Goal: Task Accomplishment & Management: Manage account settings

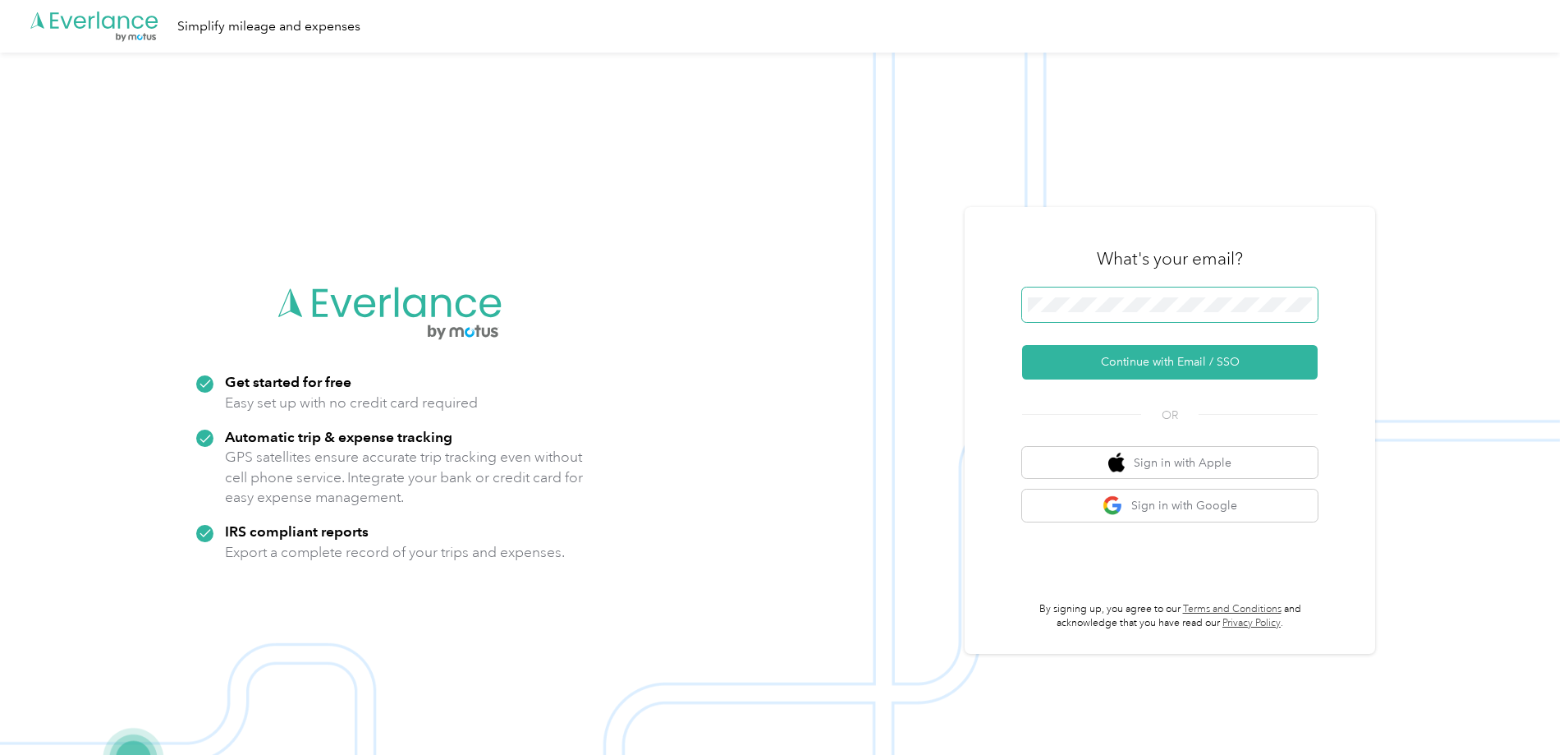
click at [1045, 312] on span at bounding box center [1170, 305] width 296 height 35
click at [1167, 349] on button "Continue with Email / SSO" at bounding box center [1170, 362] width 296 height 35
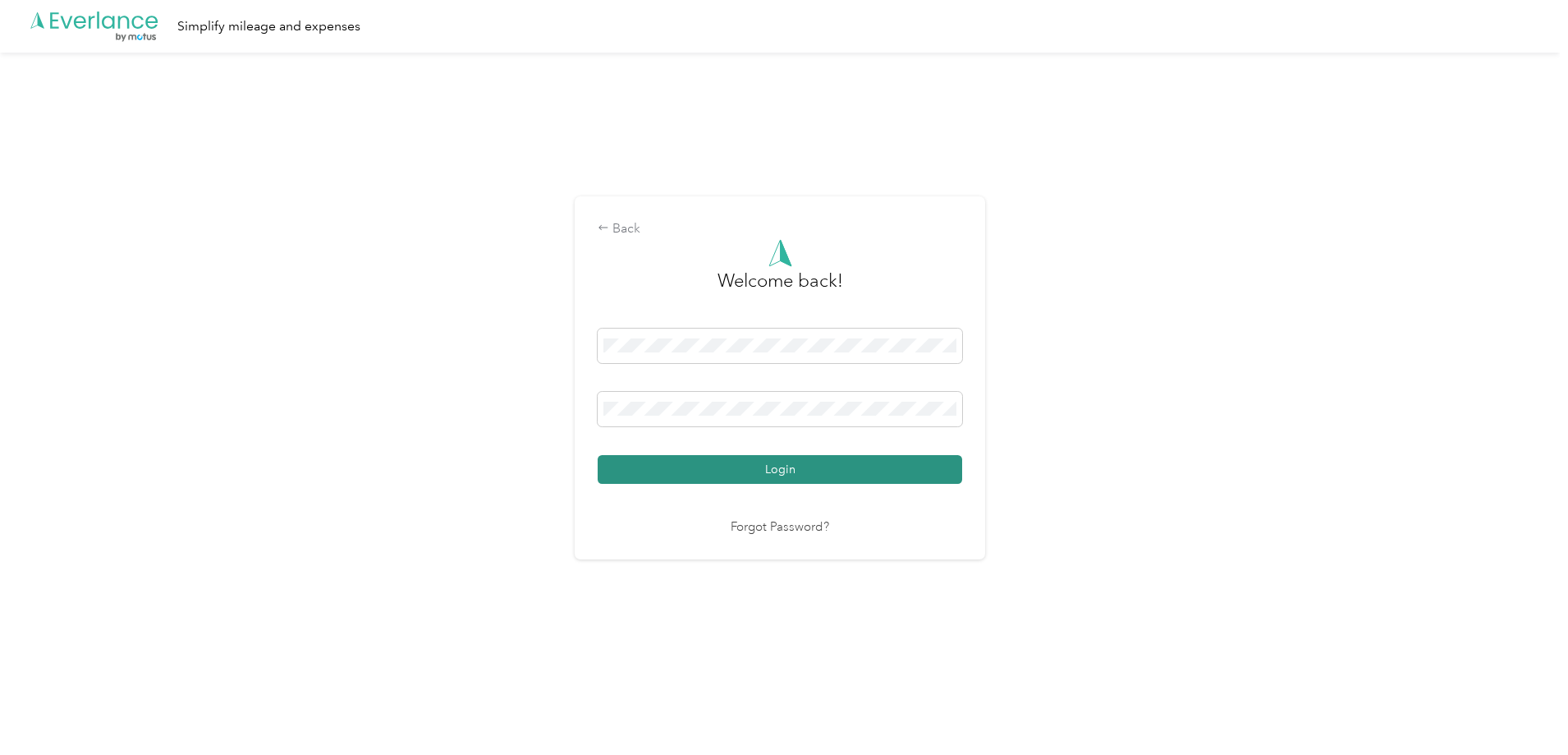
click at [731, 462] on button "Login" at bounding box center [780, 469] width 364 height 29
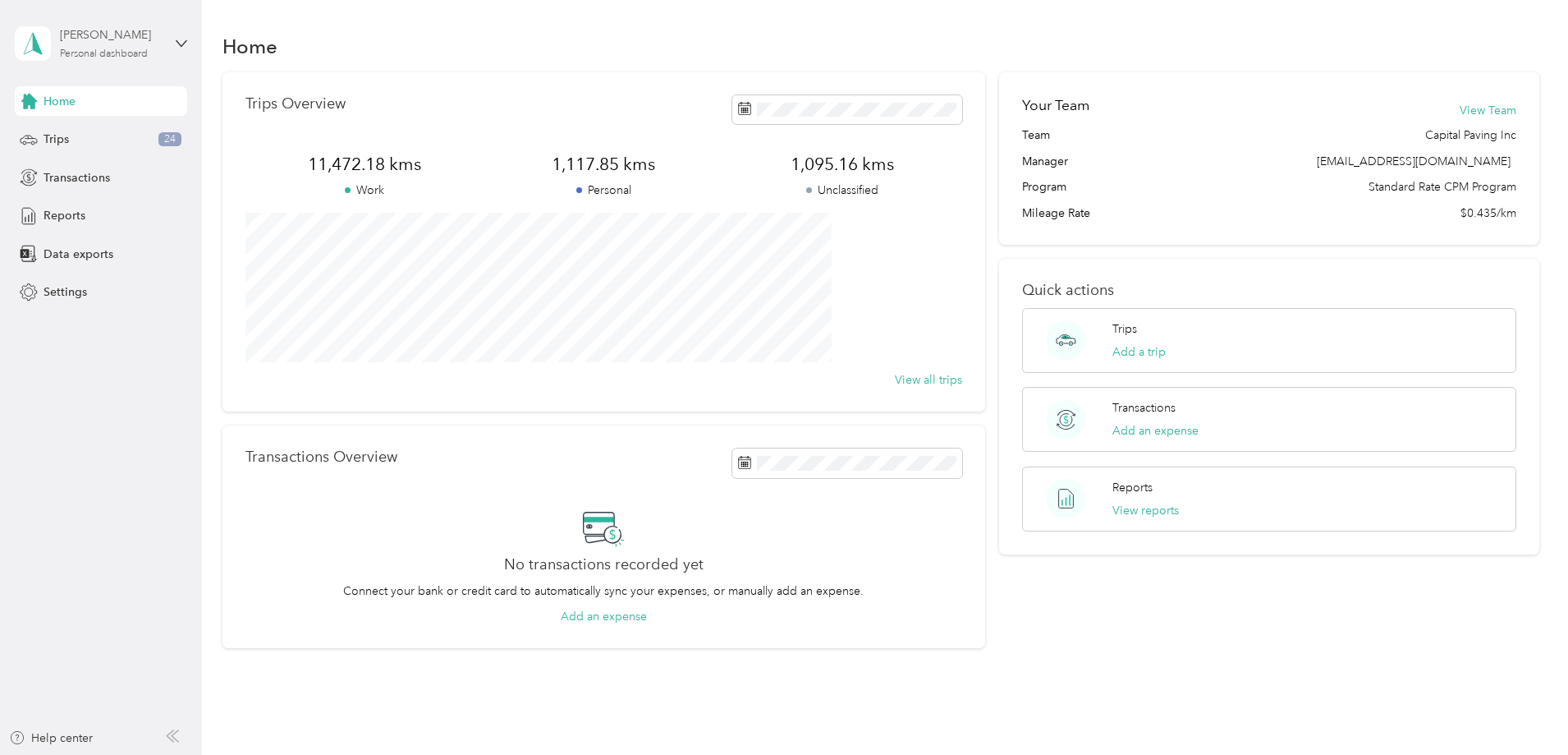
click at [136, 47] on div "[PERSON_NAME] Personal dashboard" at bounding box center [111, 42] width 103 height 33
click at [75, 306] on div "Settings" at bounding box center [100, 293] width 172 height 29
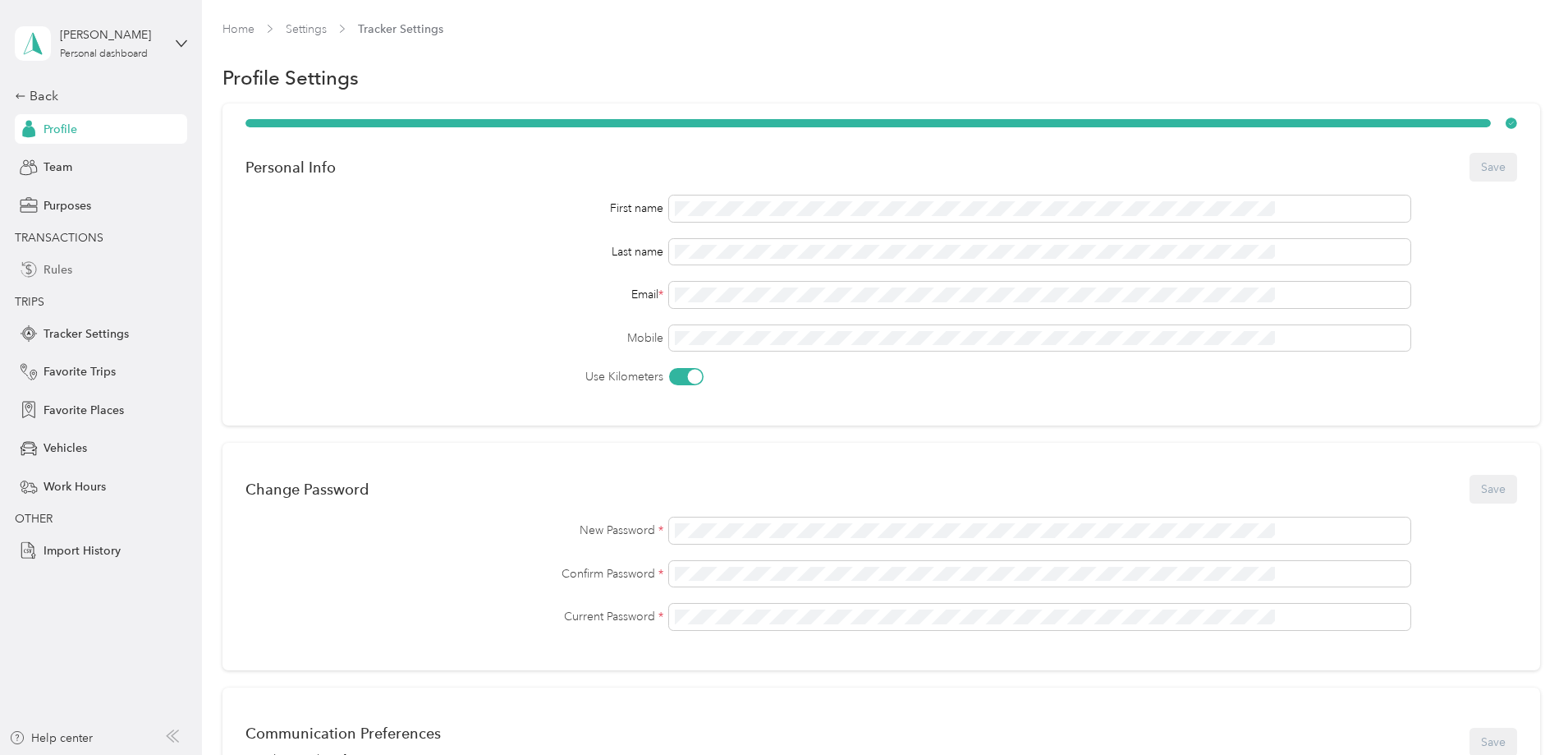
click at [57, 270] on span "Rules" at bounding box center [57, 270] width 29 height 17
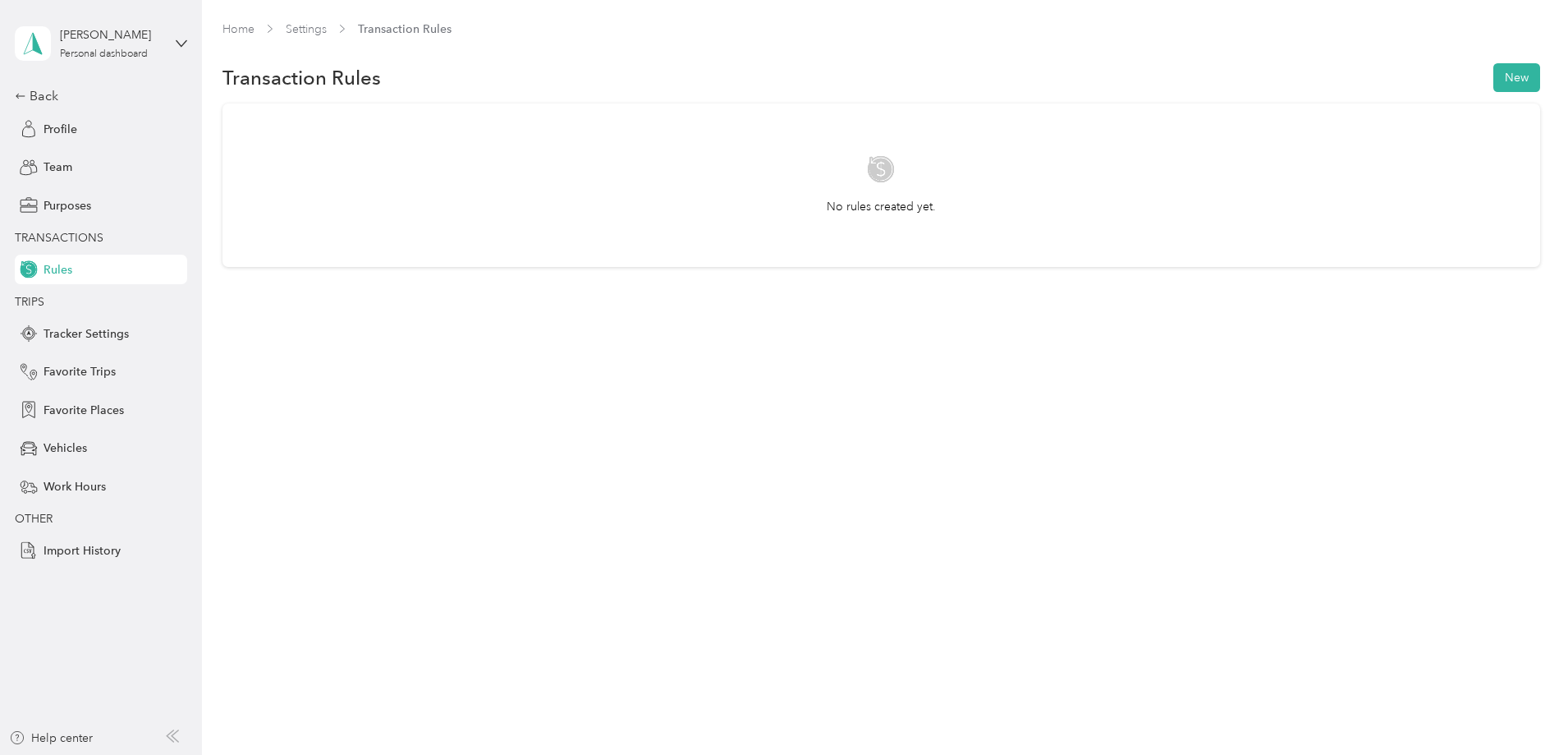
click at [66, 232] on span "TRANSACTIONS" at bounding box center [59, 238] width 88 height 14
click at [55, 135] on span "Profile" at bounding box center [60, 129] width 34 height 17
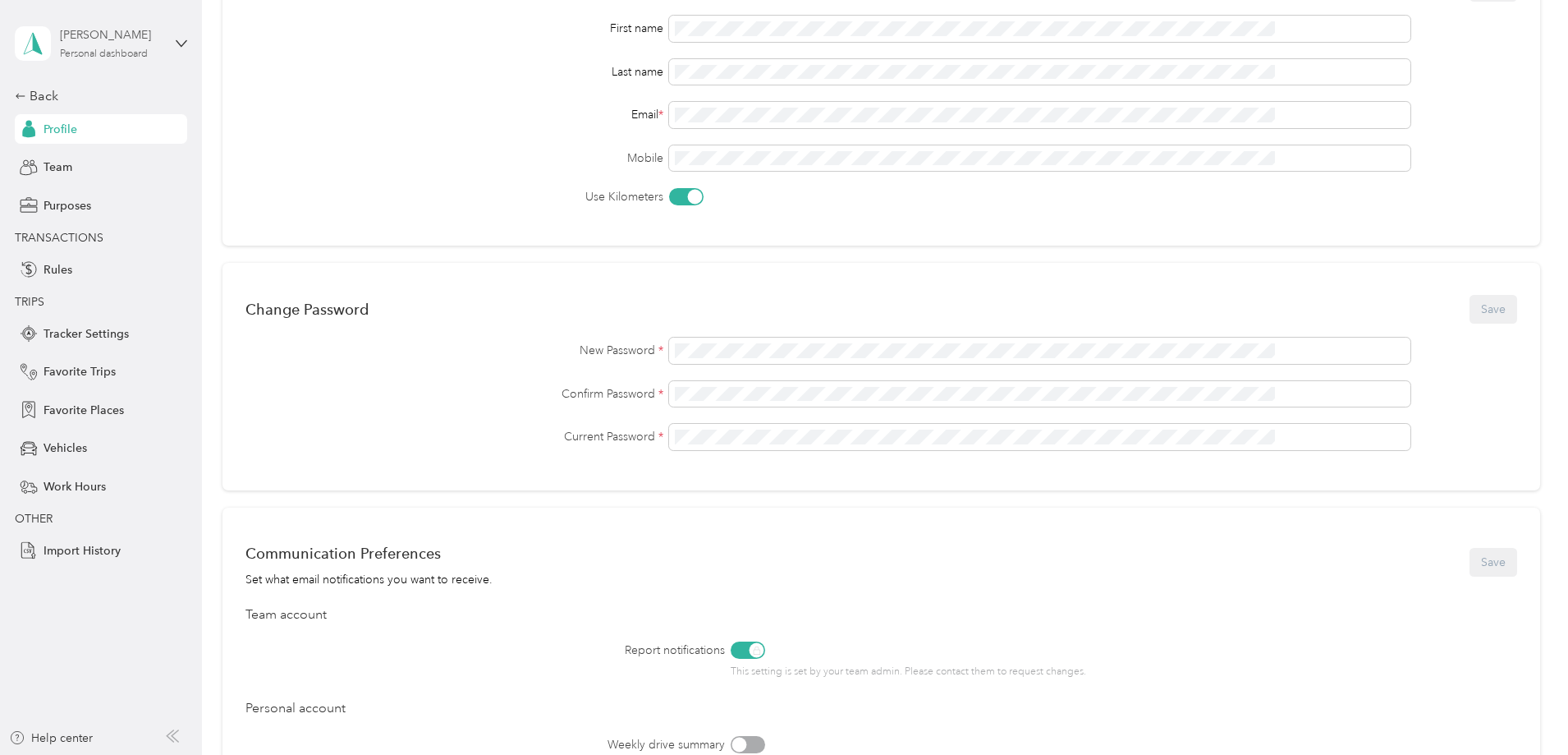
scroll to position [171, 0]
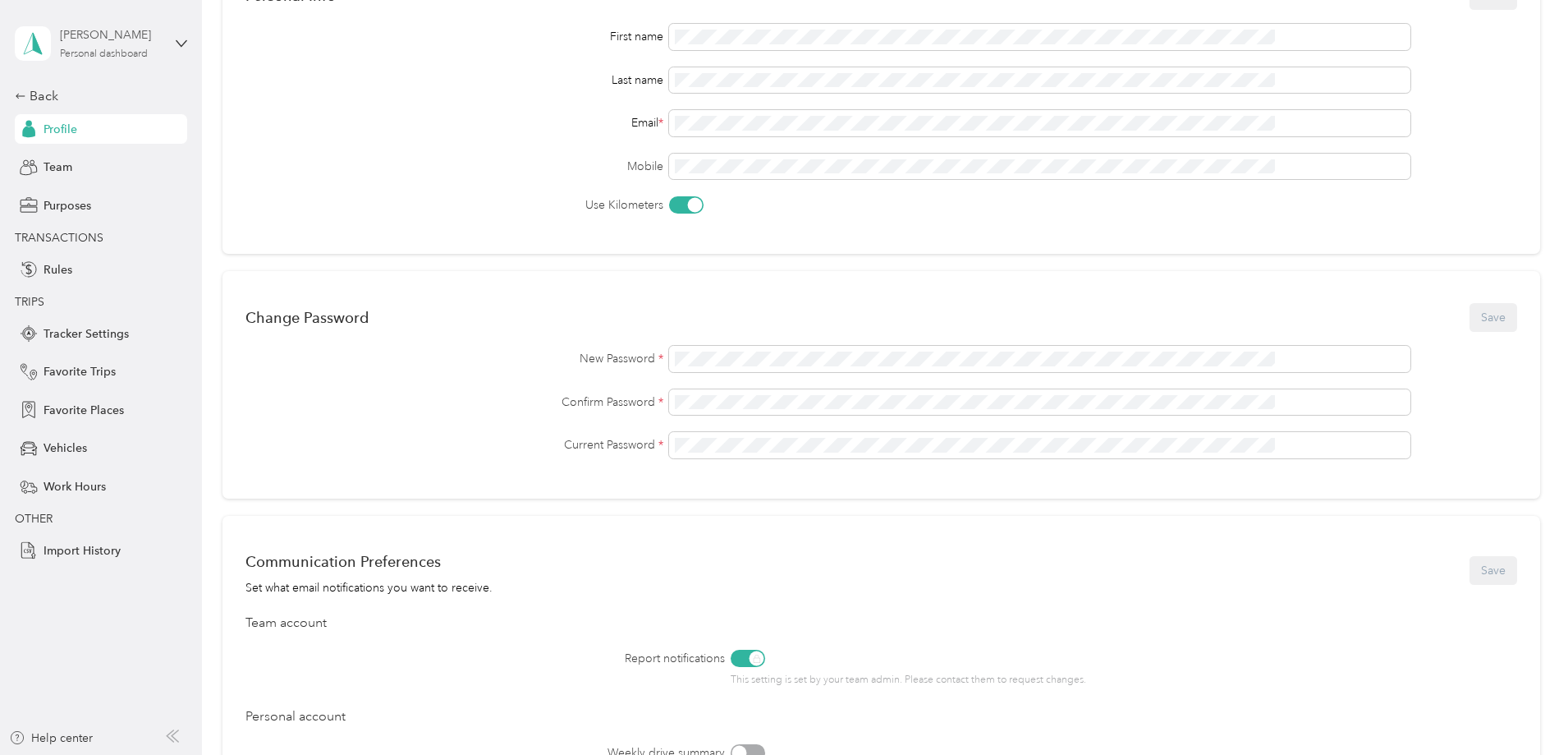
click at [117, 43] on div "[PERSON_NAME]" at bounding box center [111, 35] width 103 height 17
click at [174, 735] on icon at bounding box center [172, 735] width 13 height 13
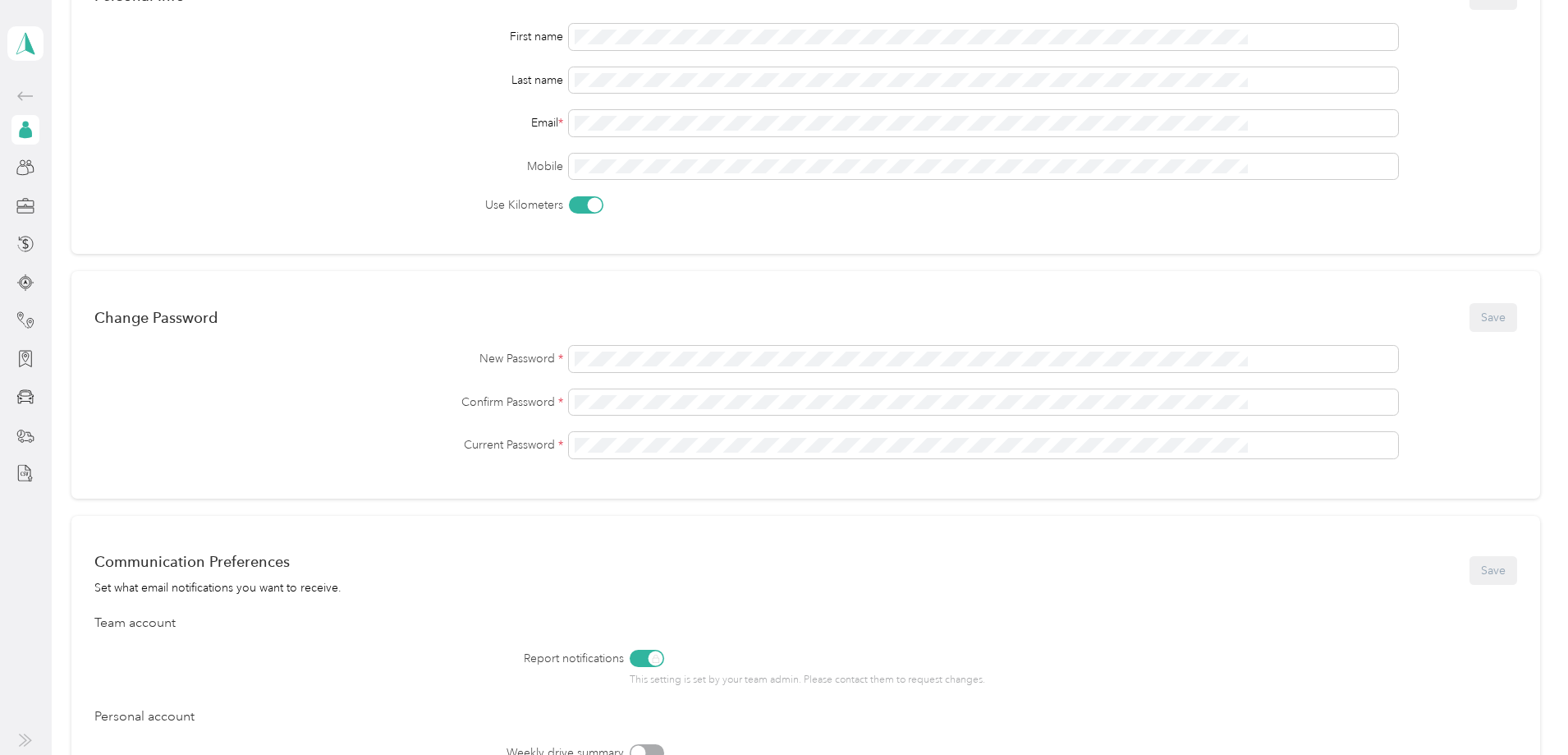
click at [24, 734] on icon at bounding box center [28, 739] width 7 height 11
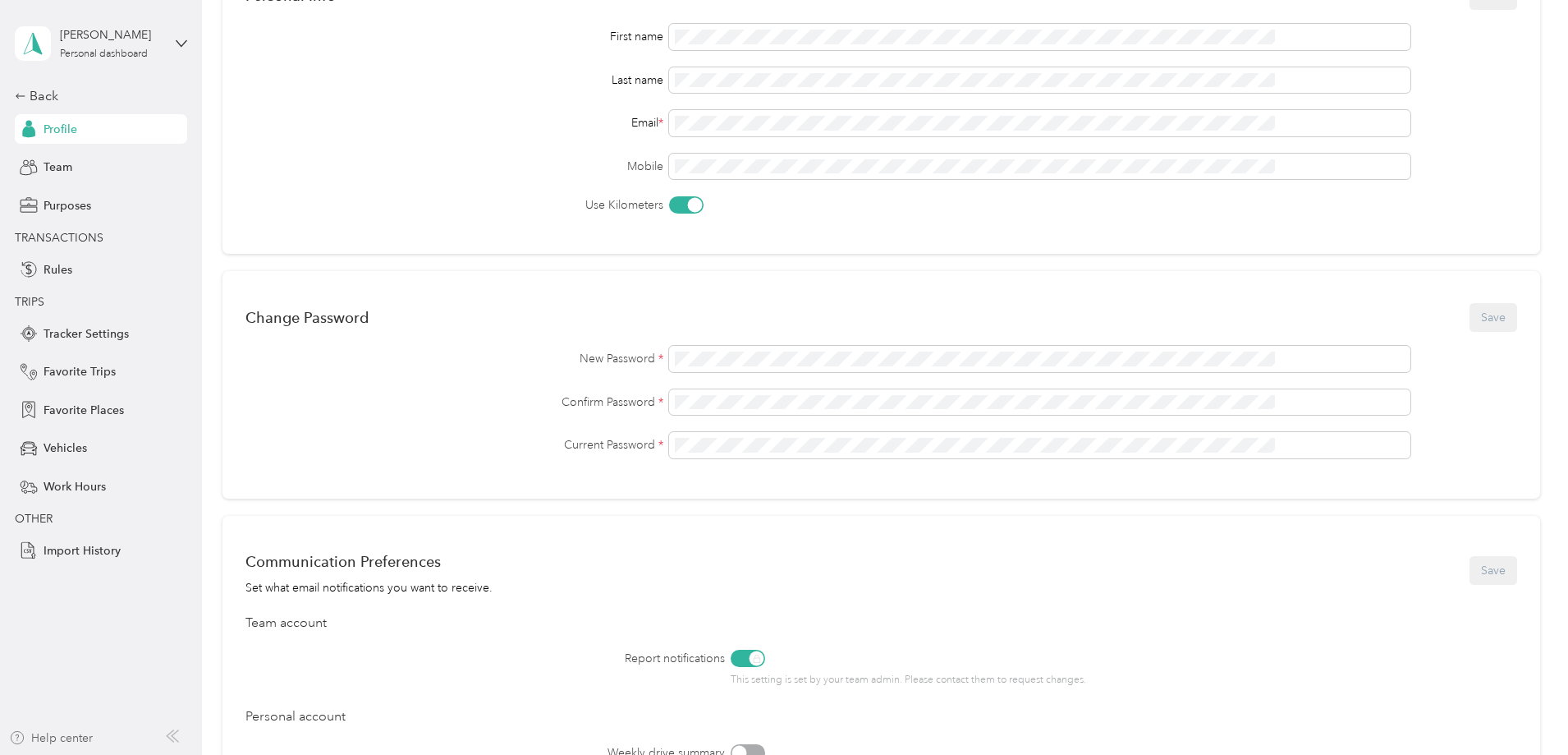
click at [24, 735] on icon "button" at bounding box center [16, 737] width 16 height 13
click at [81, 481] on span "Work Hours" at bounding box center [74, 487] width 62 height 17
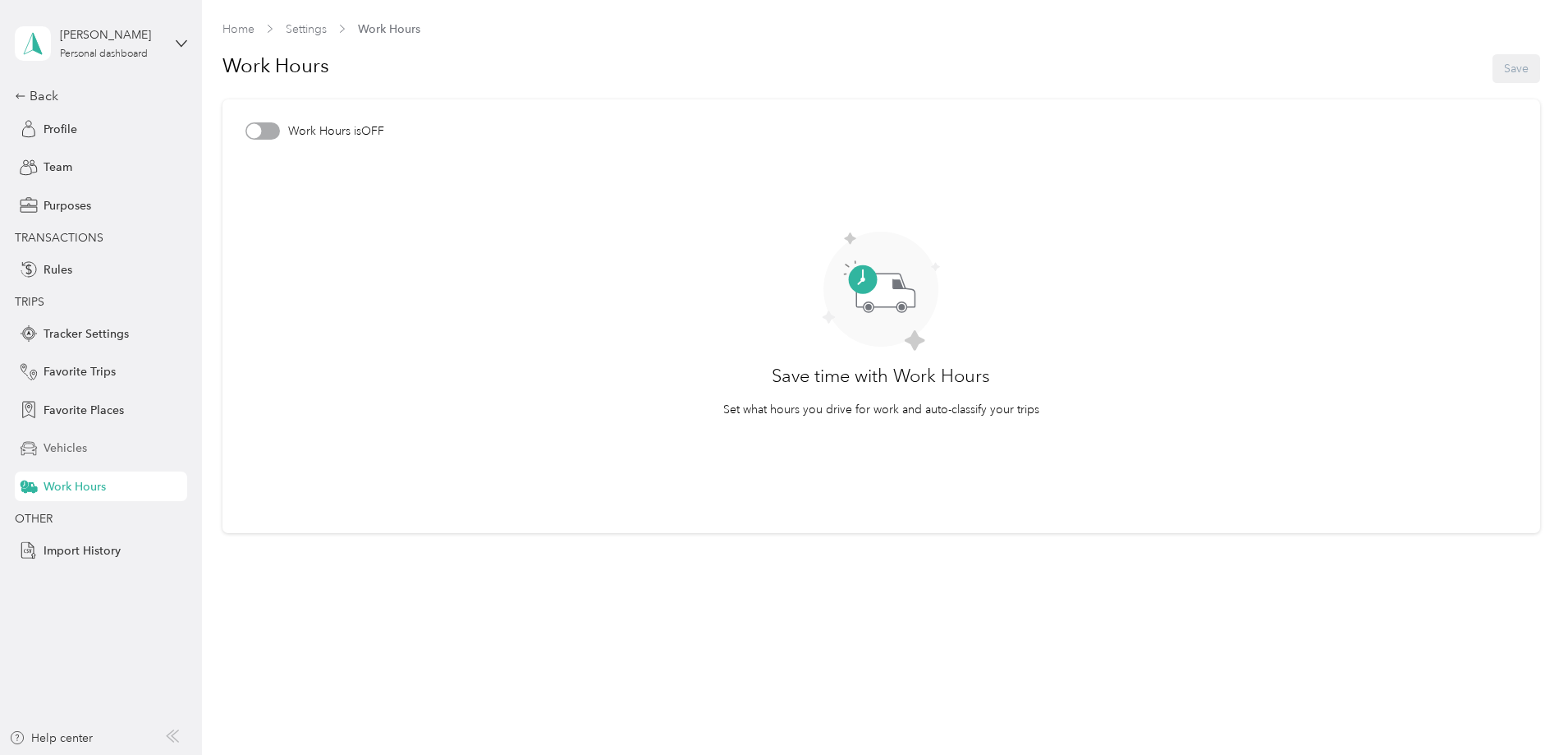
click at [68, 448] on span "Vehicles" at bounding box center [65, 448] width 43 height 17
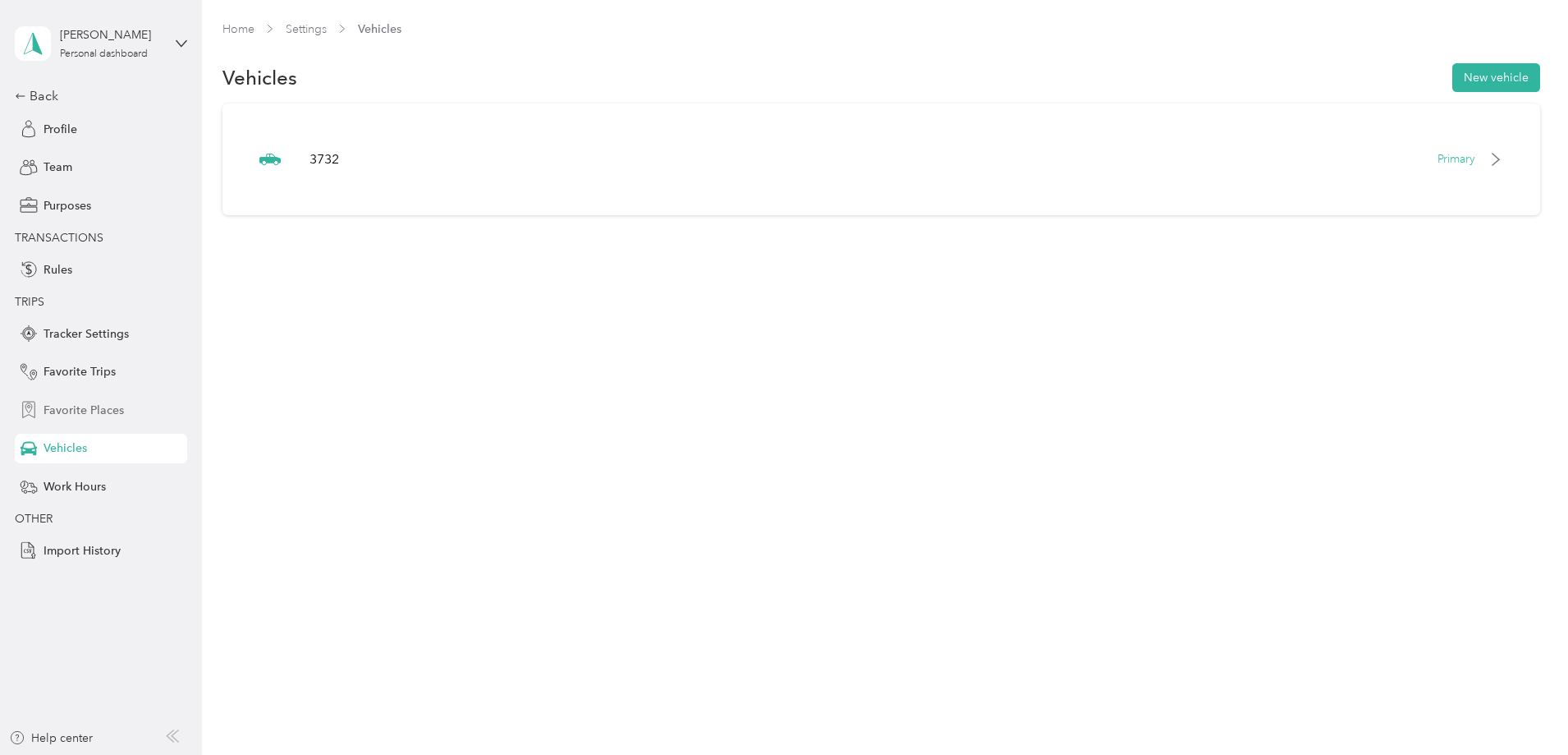
click at [79, 407] on span "Favorite Places" at bounding box center [83, 410] width 80 height 17
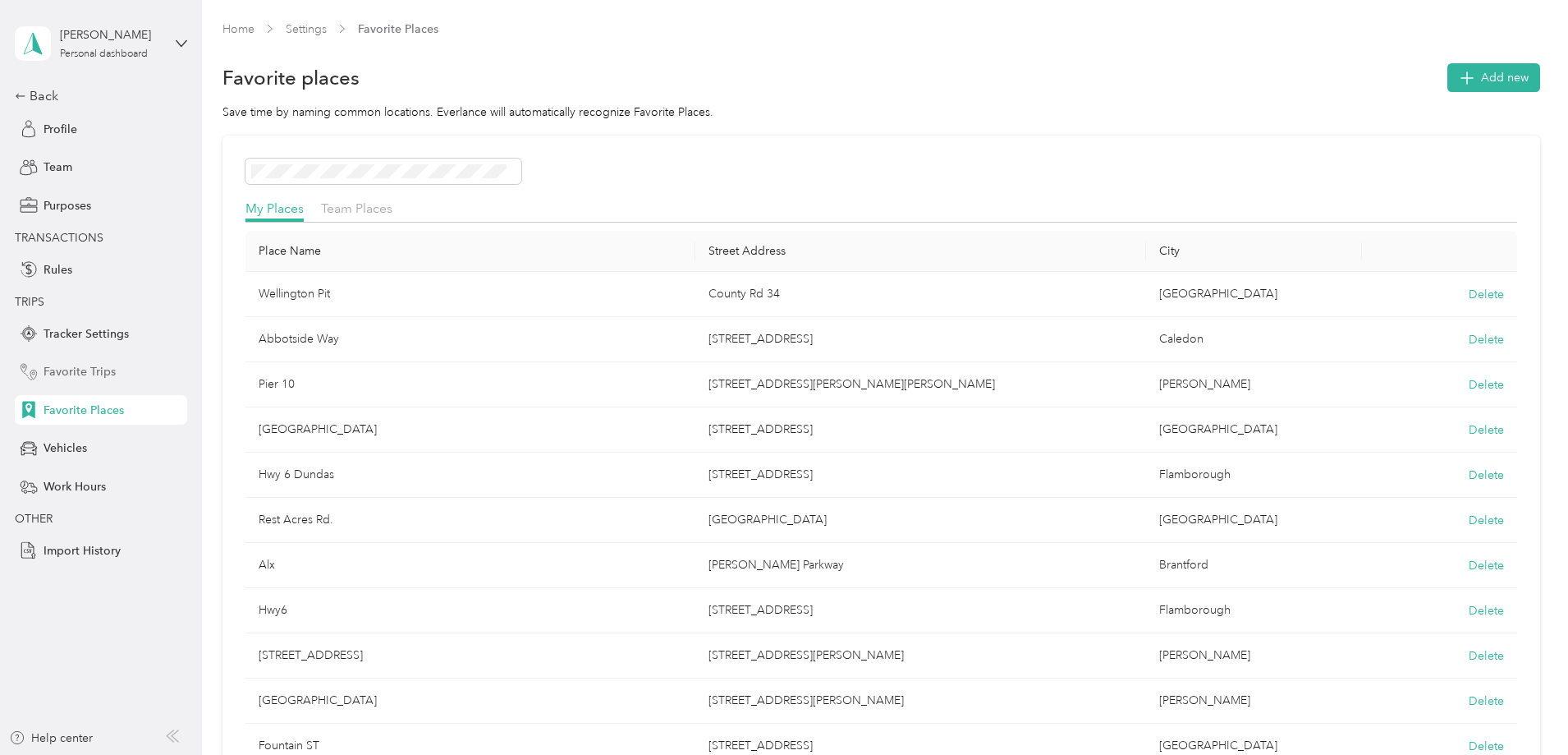
click at [87, 367] on span "Favorite Trips" at bounding box center [79, 371] width 72 height 17
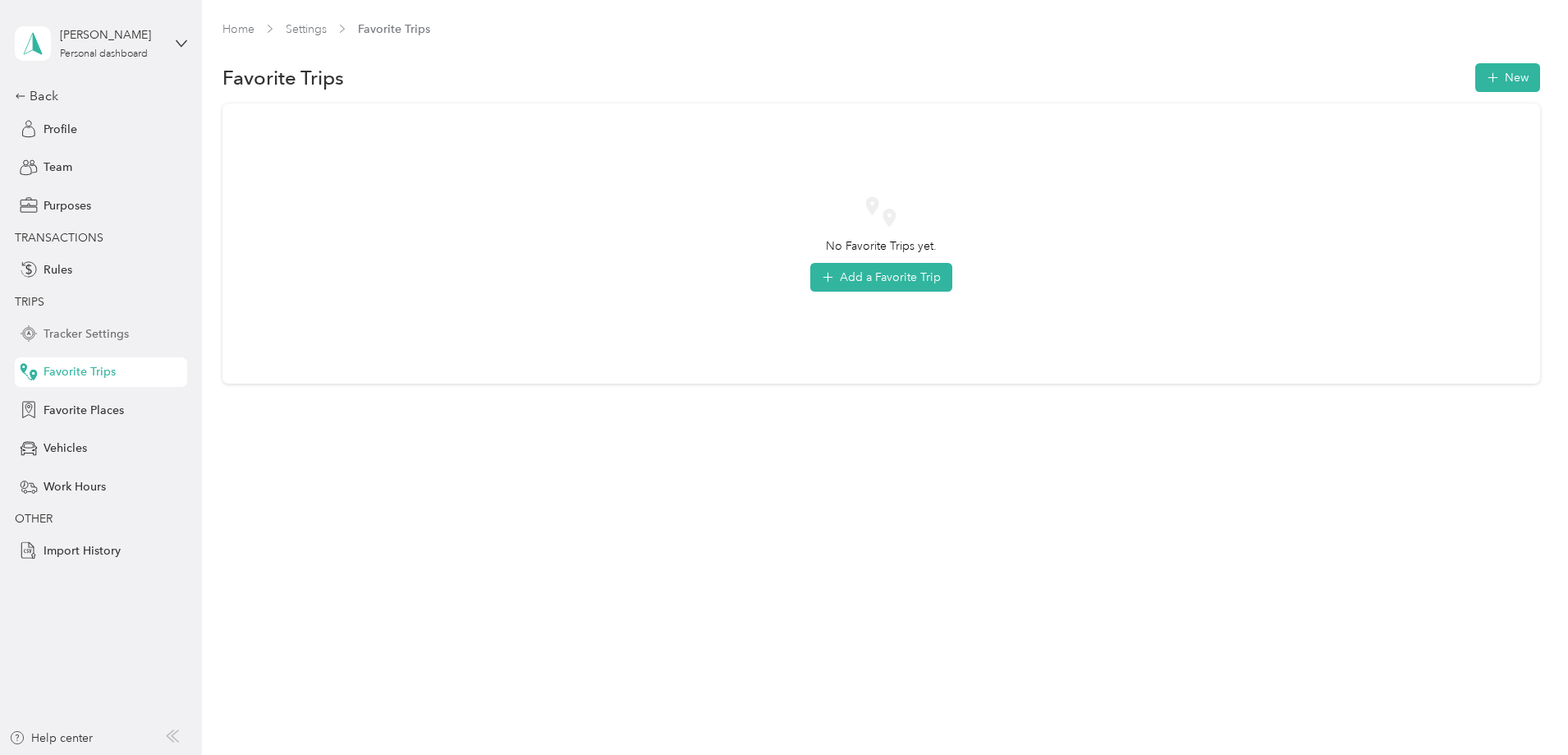
click at [56, 336] on span "Tracker Settings" at bounding box center [86, 334] width 86 height 17
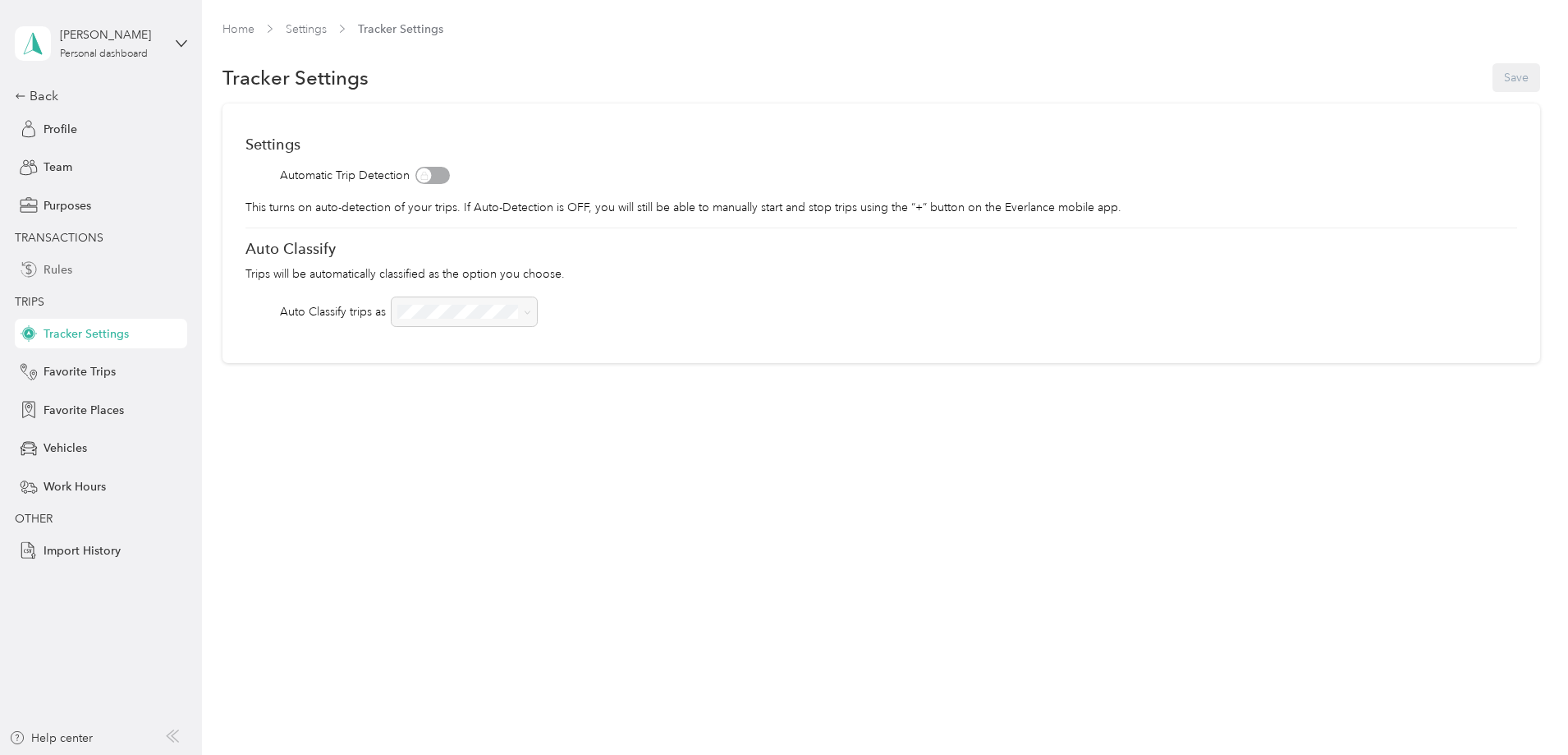
click at [50, 268] on span "Rules" at bounding box center [57, 270] width 29 height 17
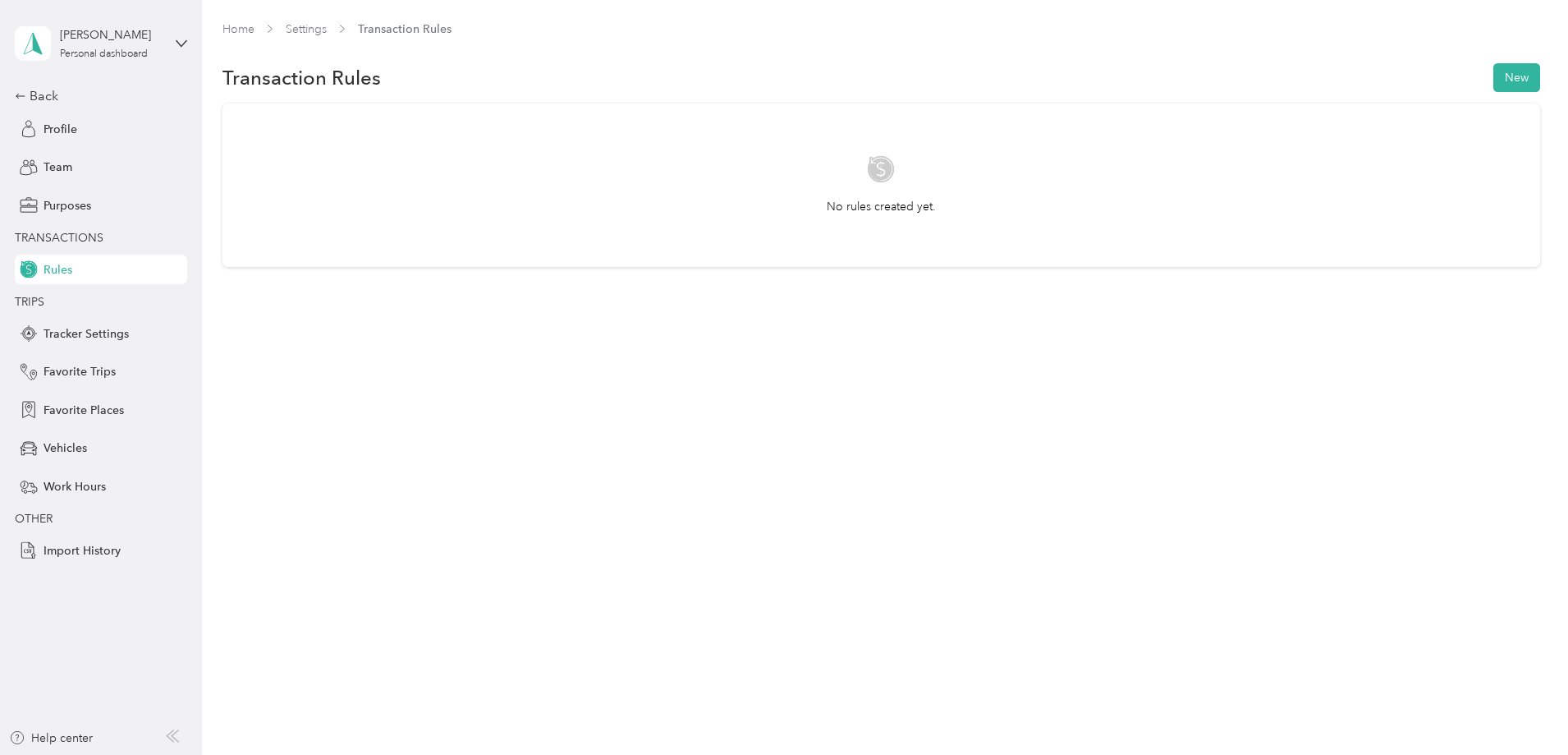
click at [54, 237] on span "TRANSACTIONS" at bounding box center [59, 238] width 88 height 14
click at [57, 203] on span "Purposes" at bounding box center [67, 206] width 48 height 17
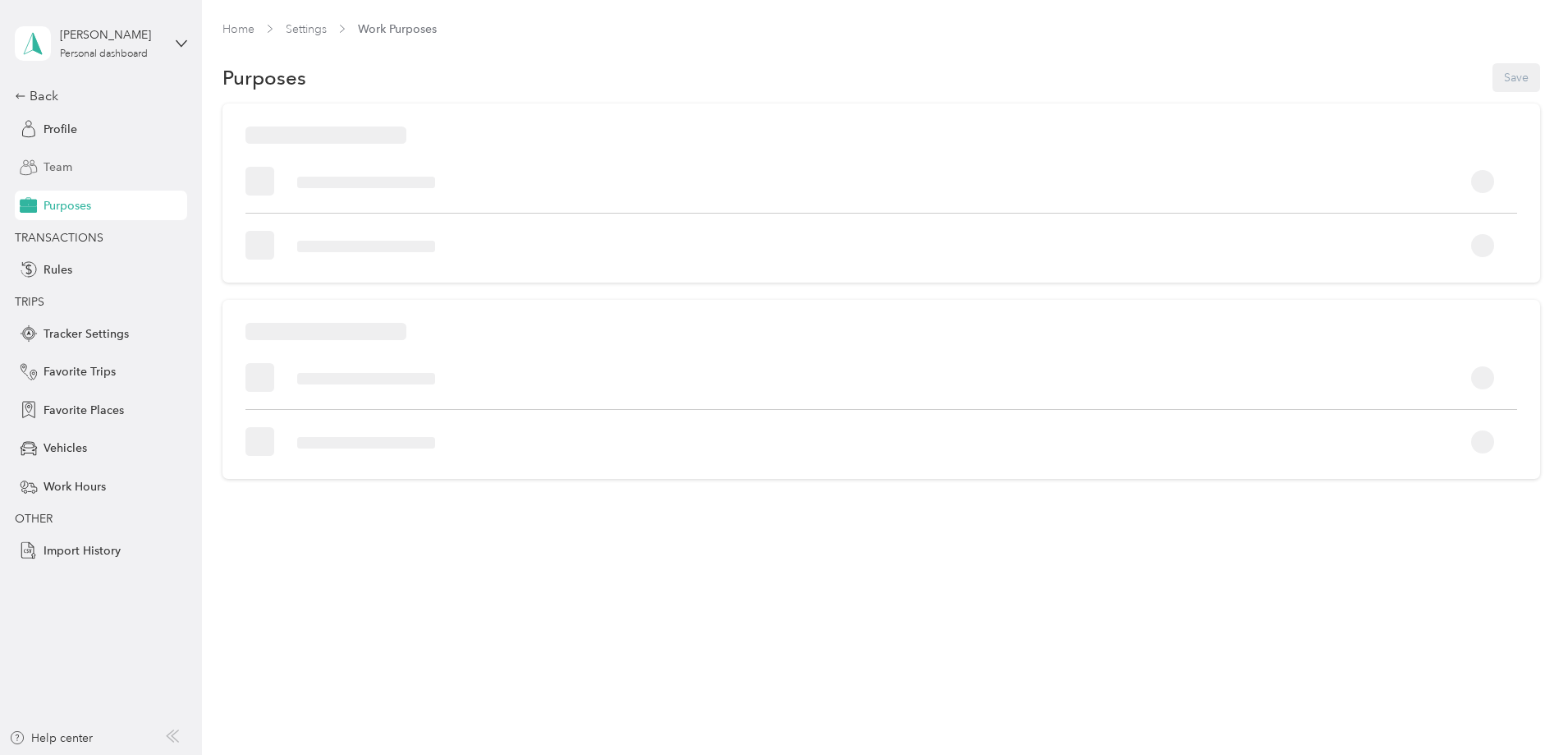
click at [52, 177] on div "Team" at bounding box center [100, 167] width 172 height 29
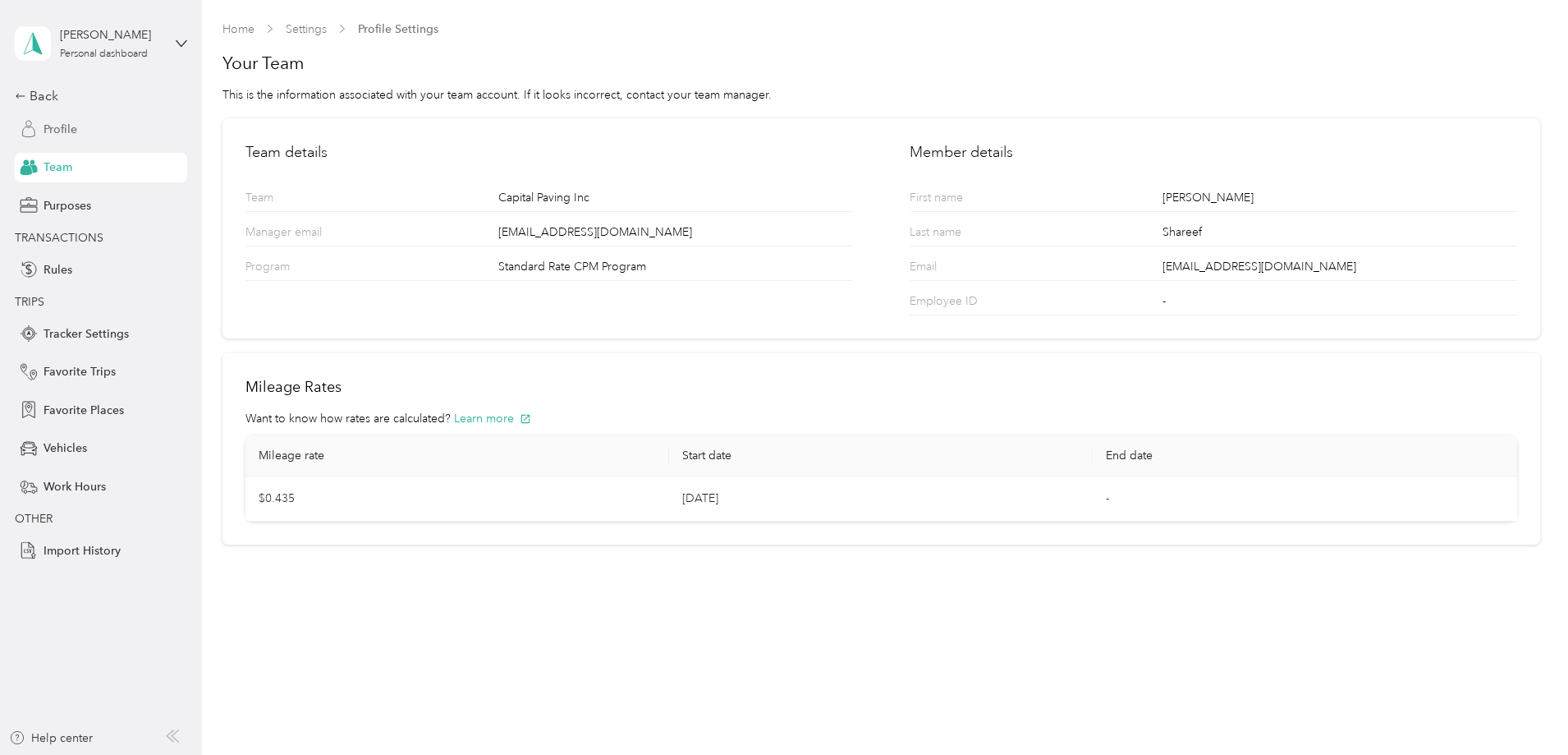
click at [66, 126] on span "Profile" at bounding box center [60, 129] width 34 height 17
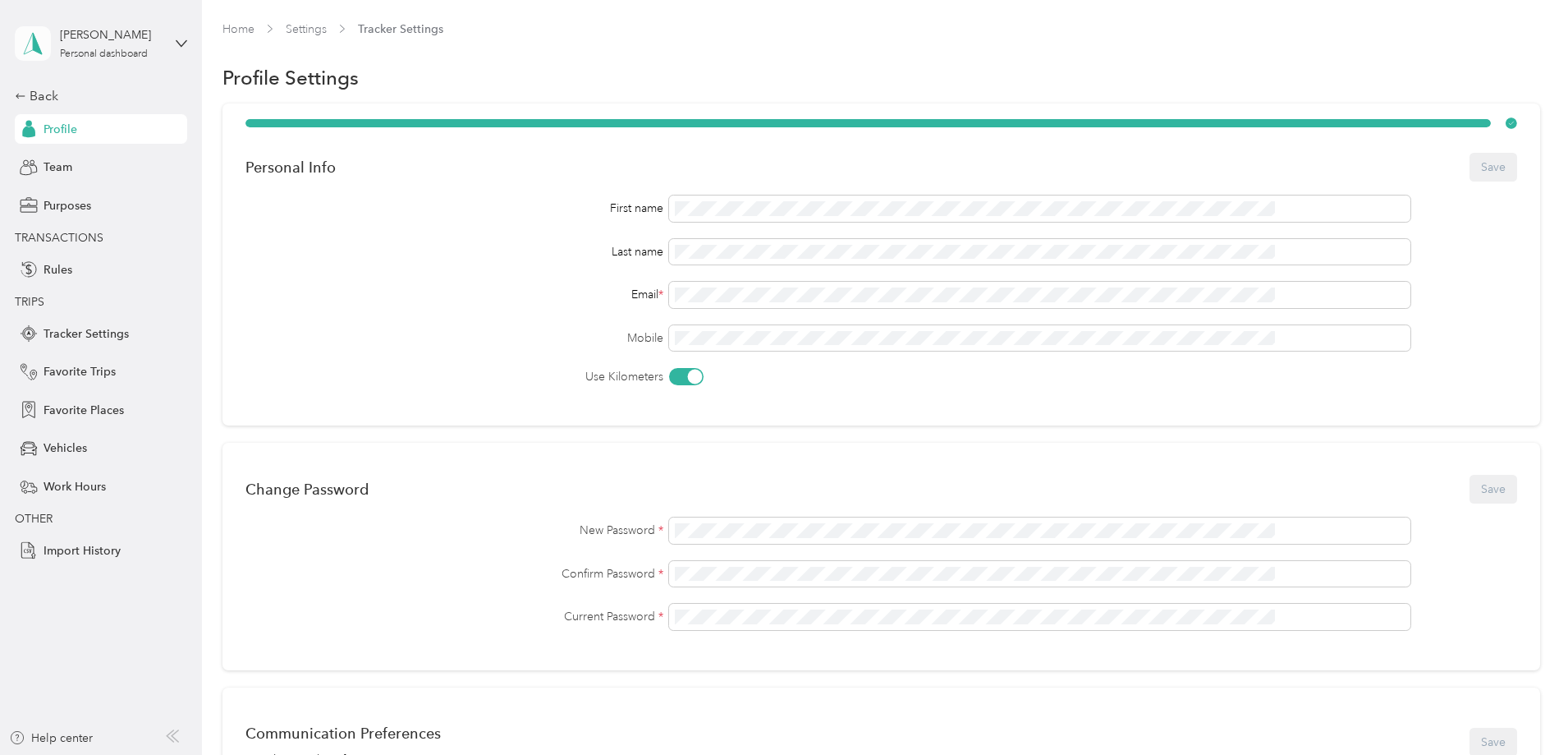
click at [30, 29] on span at bounding box center [33, 43] width 36 height 35
click at [130, 88] on span "You’re signed in as [EMAIL_ADDRESS][DOMAIN_NAME]" at bounding box center [187, 88] width 323 height 17
click at [80, 62] on div "[PERSON_NAME] Personal dashboard" at bounding box center [100, 43] width 172 height 57
click at [84, 131] on div "Log out" at bounding box center [61, 134] width 63 height 17
